Goal: Information Seeking & Learning: Learn about a topic

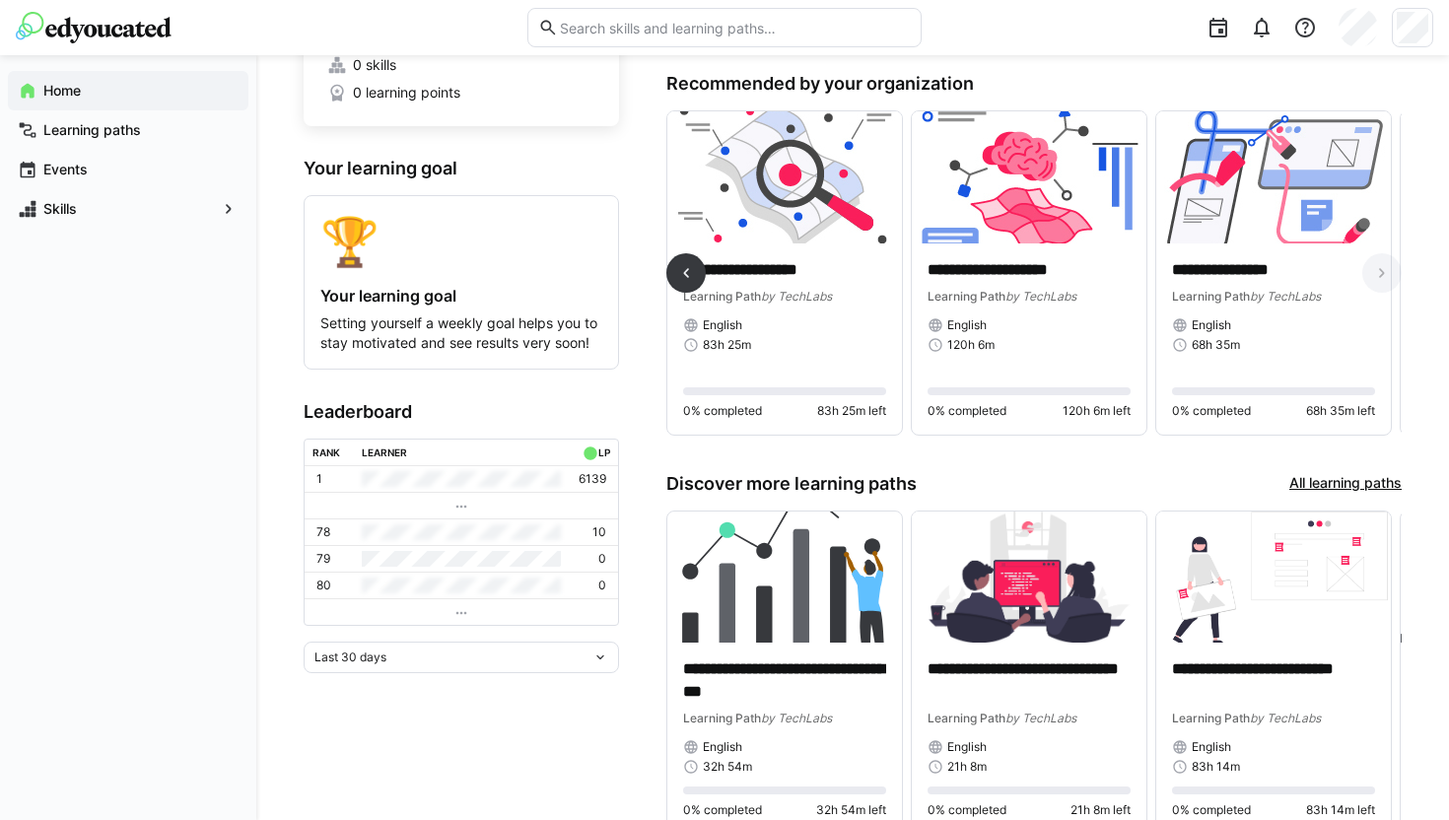
scroll to position [0, 479]
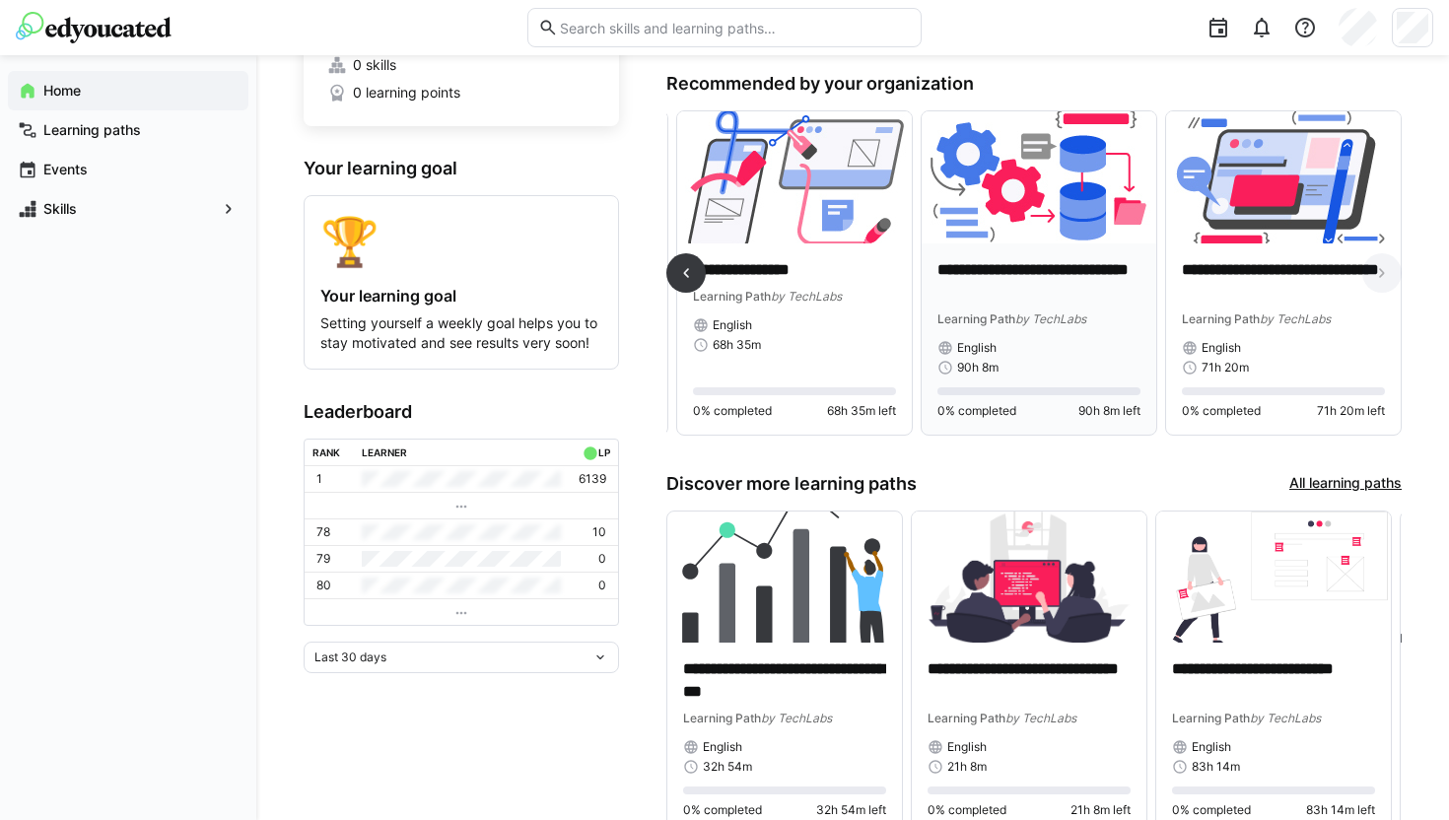
click at [1022, 209] on img at bounding box center [1039, 177] width 235 height 132
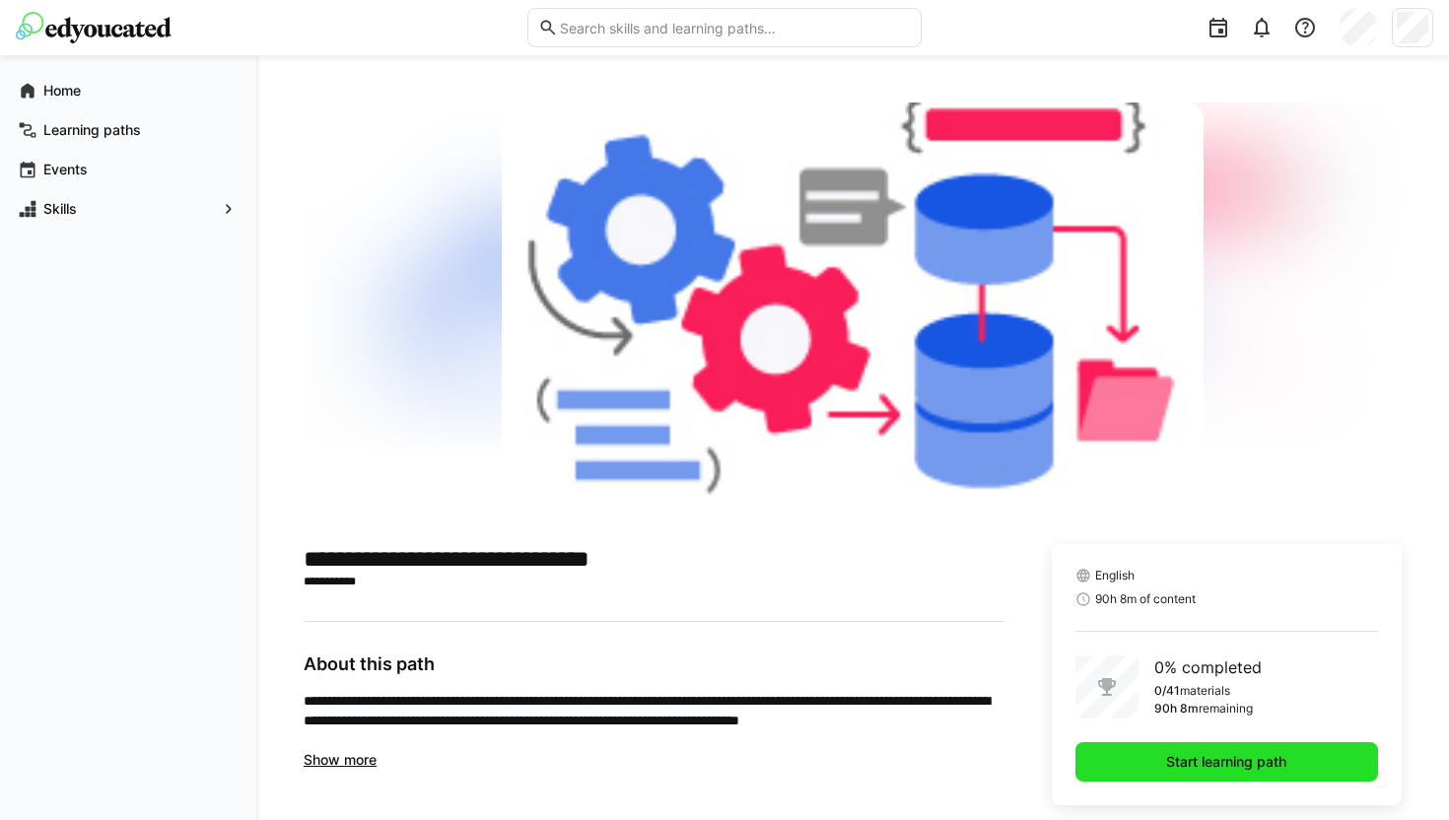
click at [1173, 757] on span "Start learning path" at bounding box center [1226, 762] width 126 height 20
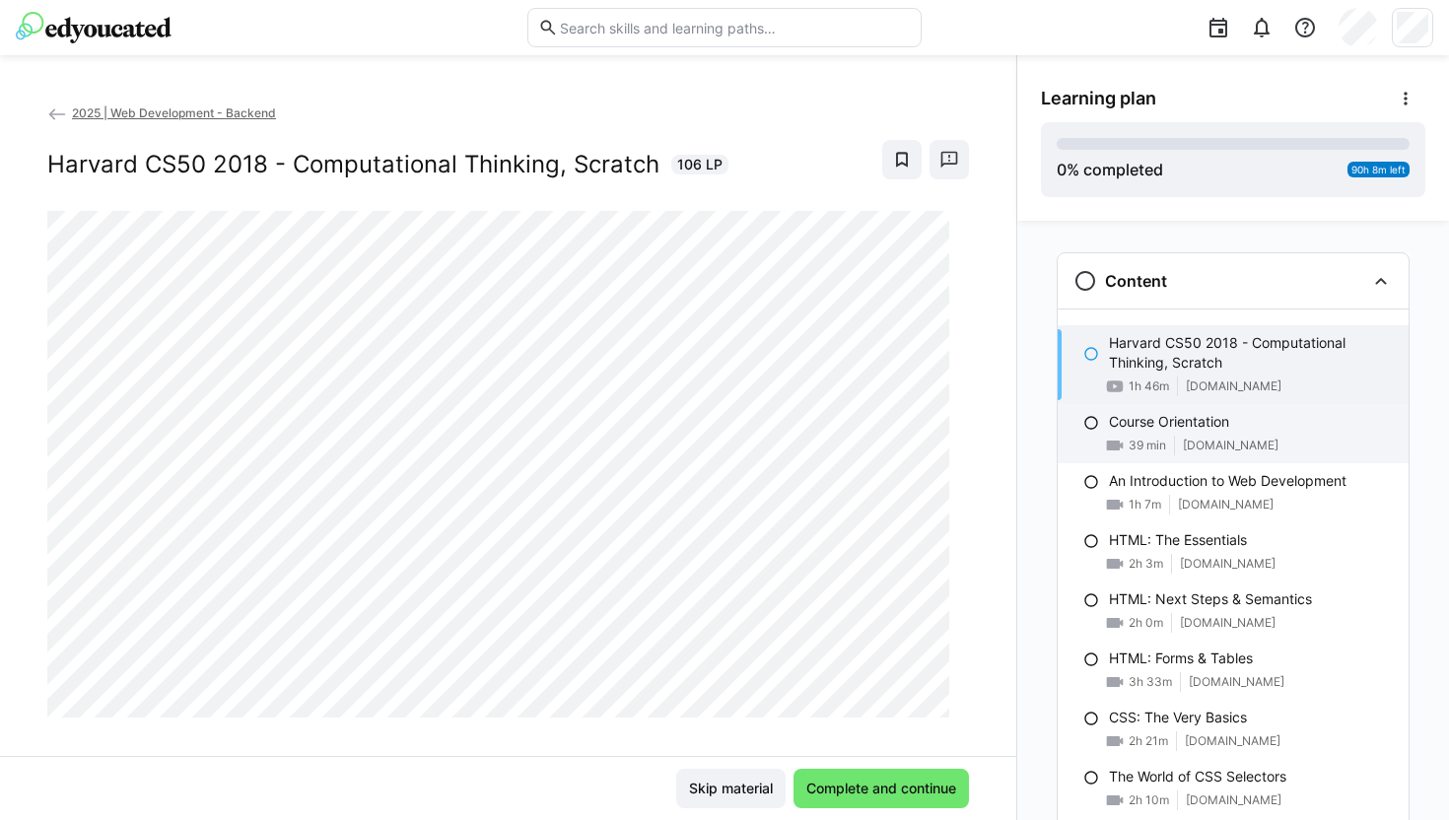
click at [1194, 419] on p "Course Orientation" at bounding box center [1169, 422] width 120 height 20
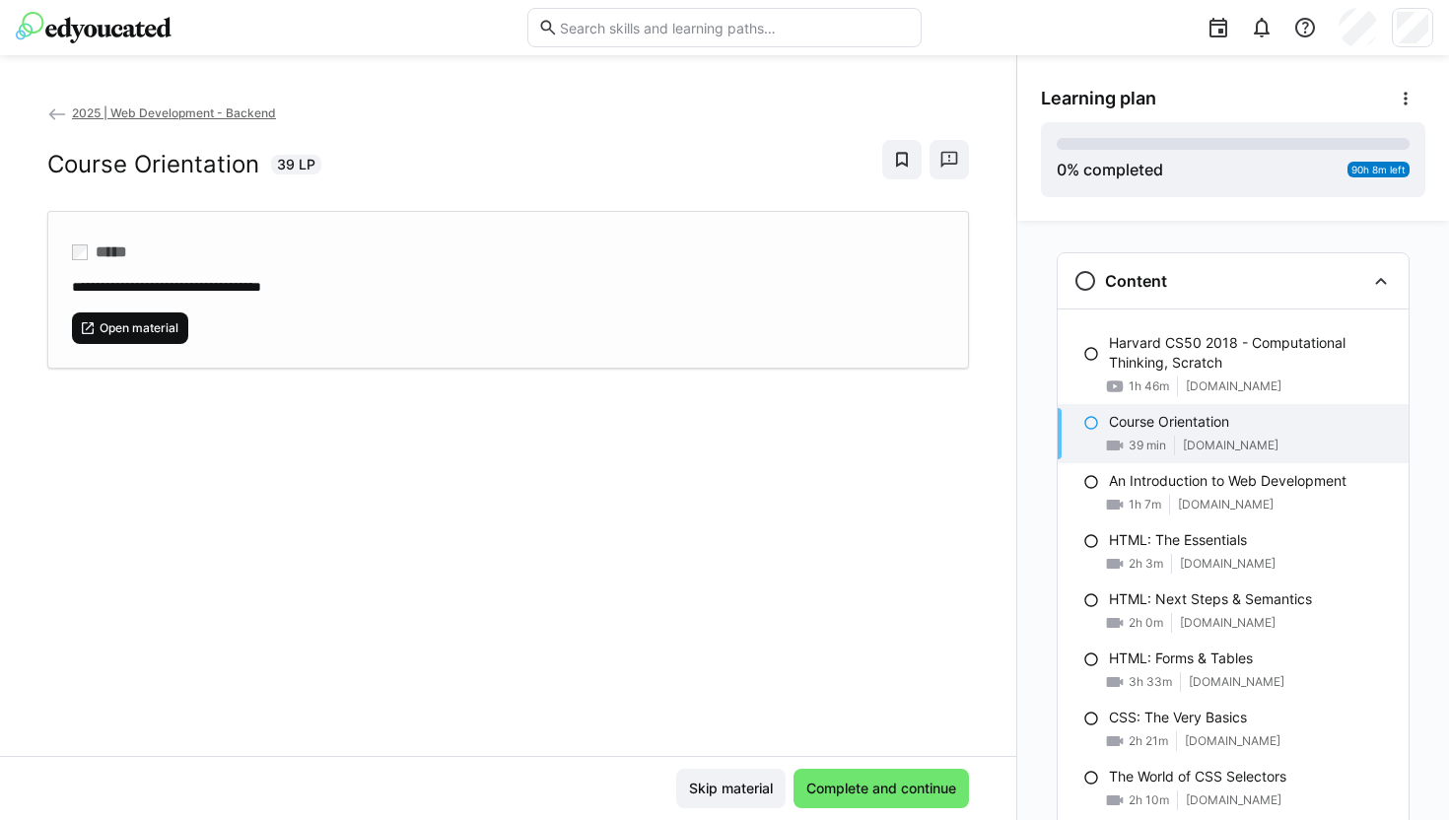
click at [126, 316] on span "Open material" at bounding box center [130, 328] width 116 height 32
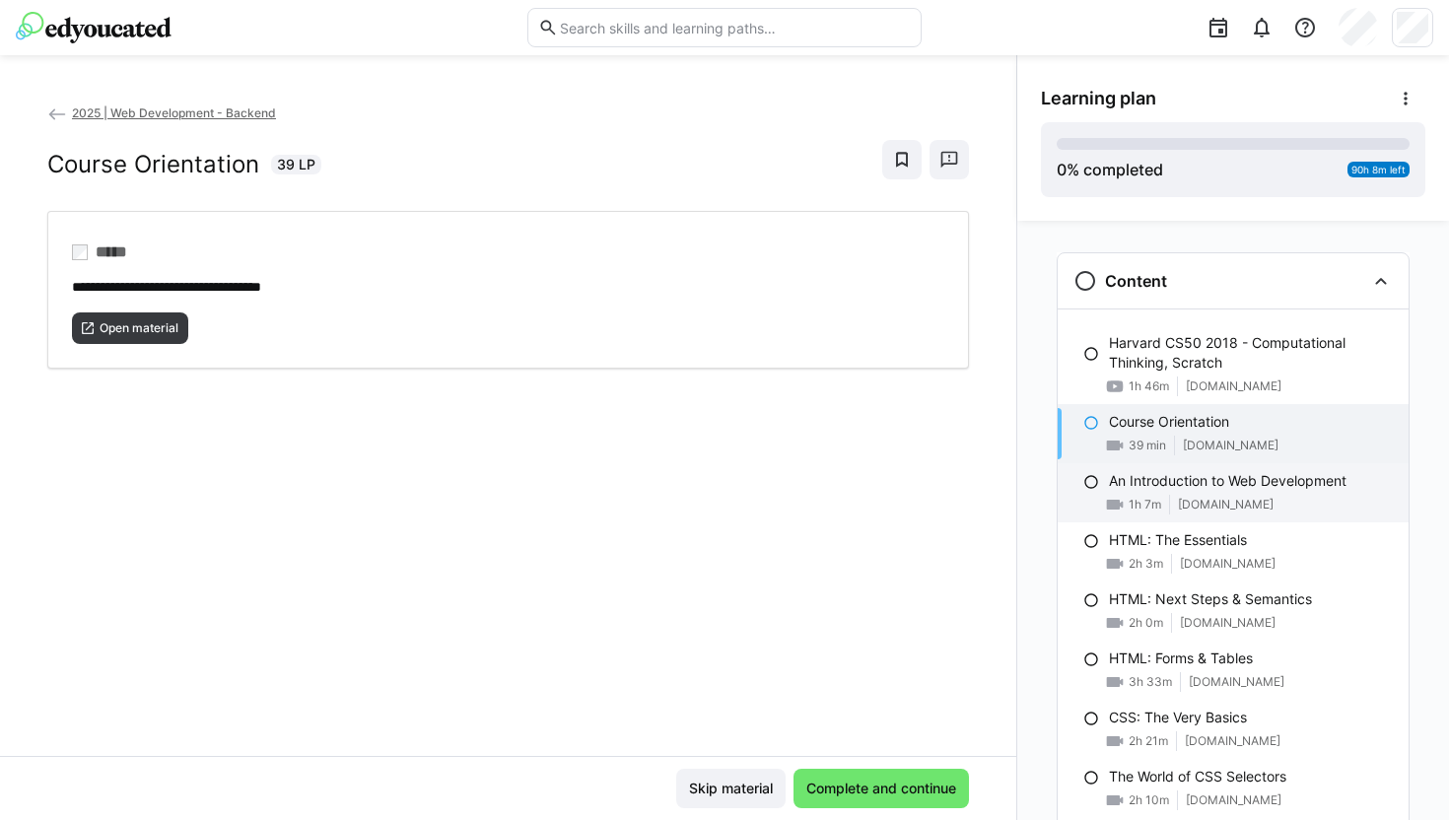
click at [1204, 481] on p "An Introduction to Web Development" at bounding box center [1228, 481] width 238 height 20
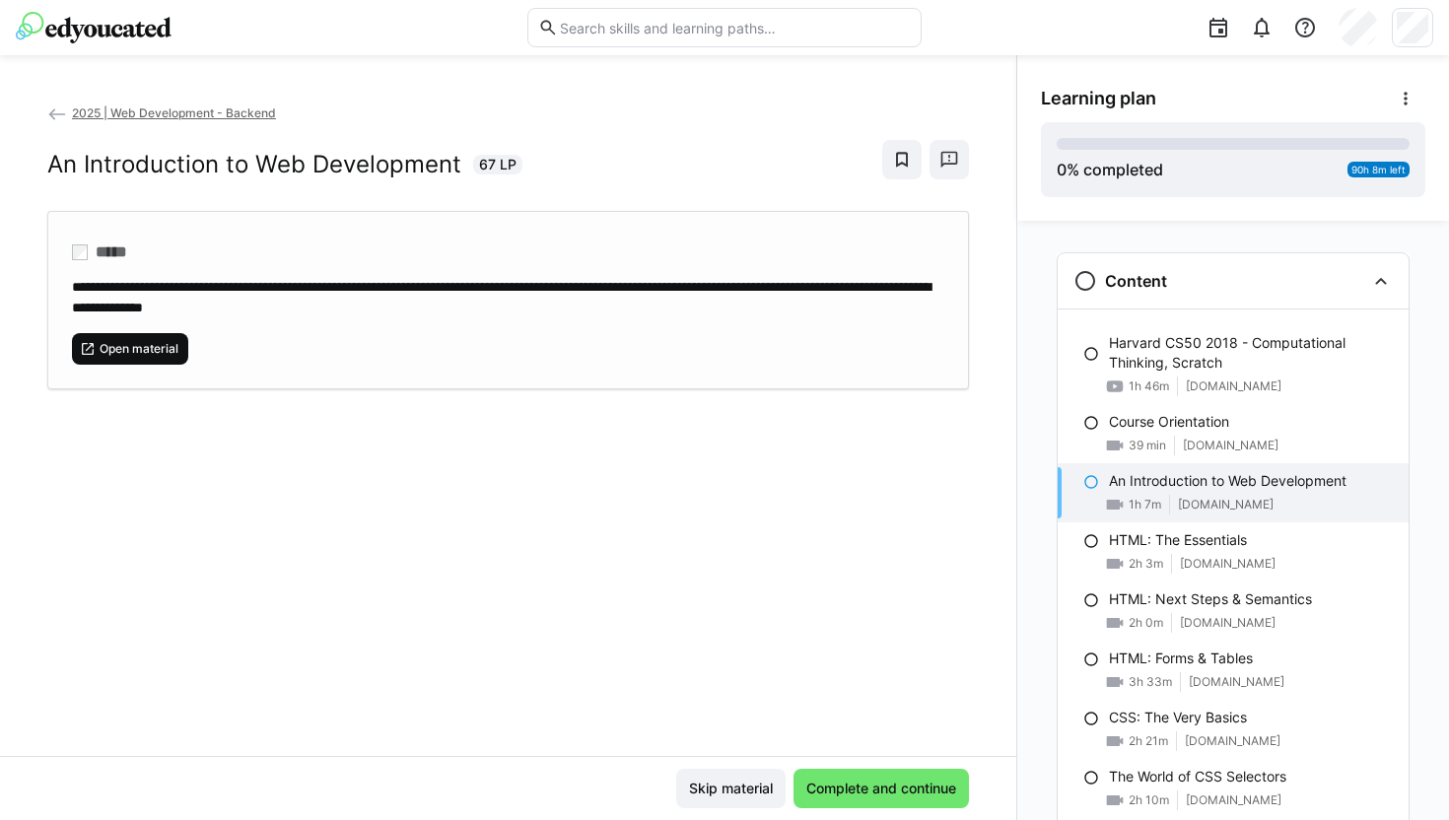
click at [137, 333] on span "Open material" at bounding box center [130, 349] width 116 height 32
